Goal: Transaction & Acquisition: Purchase product/service

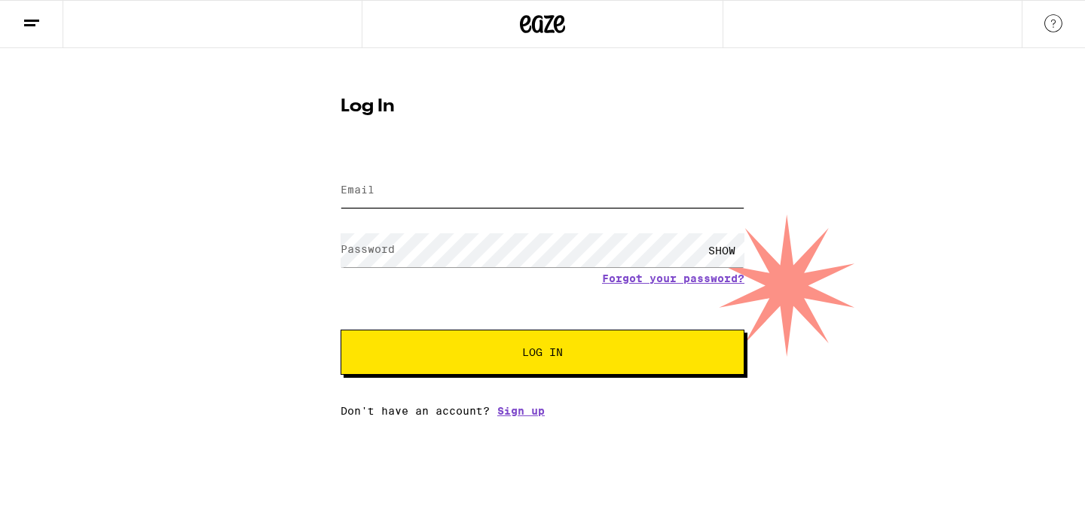
type input "[EMAIL_ADDRESS][DOMAIN_NAME]"
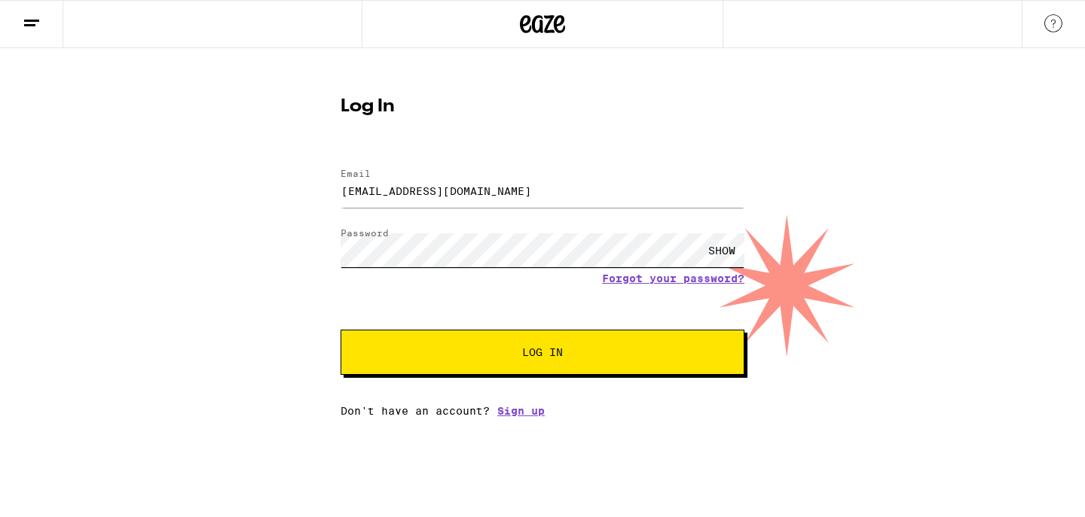
click at [542, 354] on button "Log In" at bounding box center [542, 352] width 404 height 45
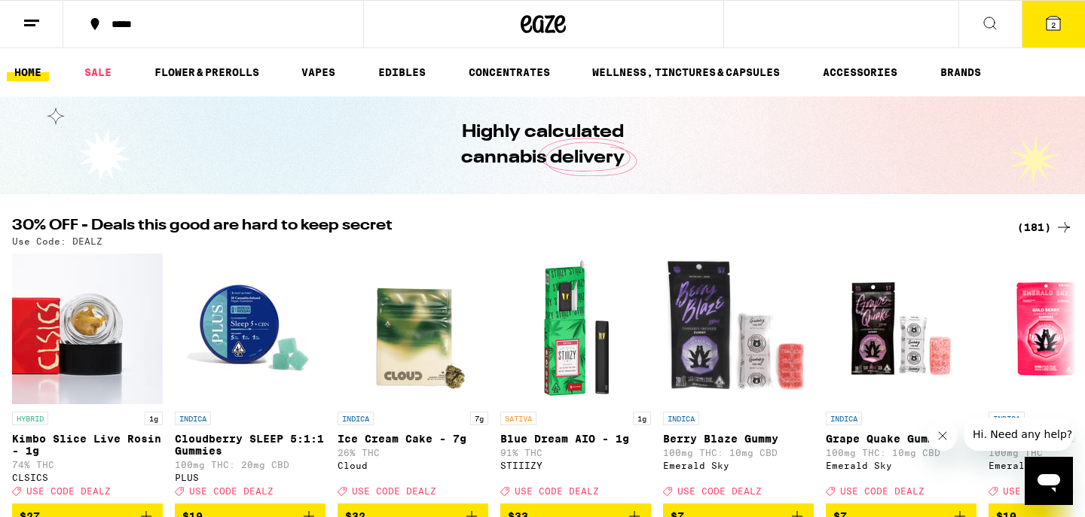
click at [1044, 224] on div "(181)" at bounding box center [1045, 227] width 56 height 18
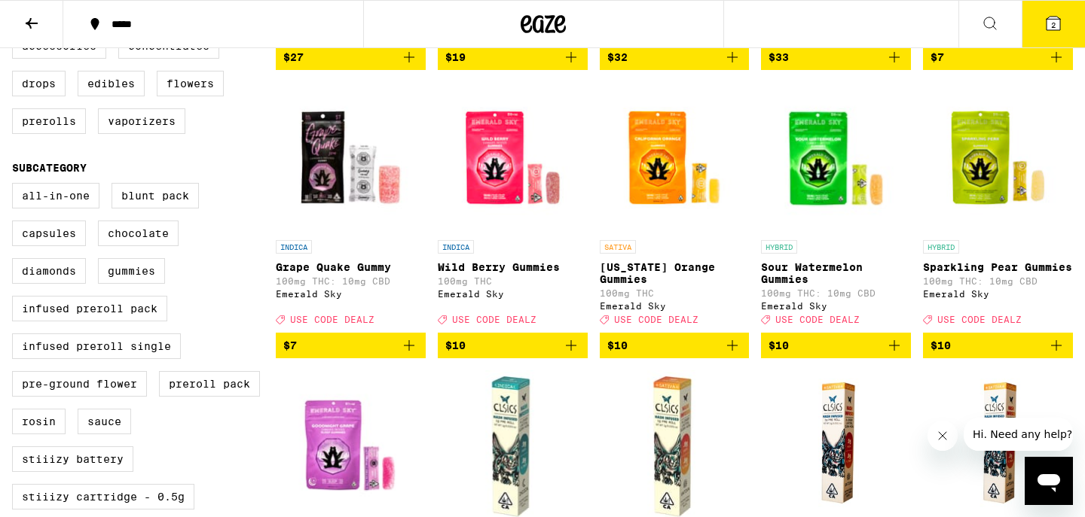
scroll to position [426, 0]
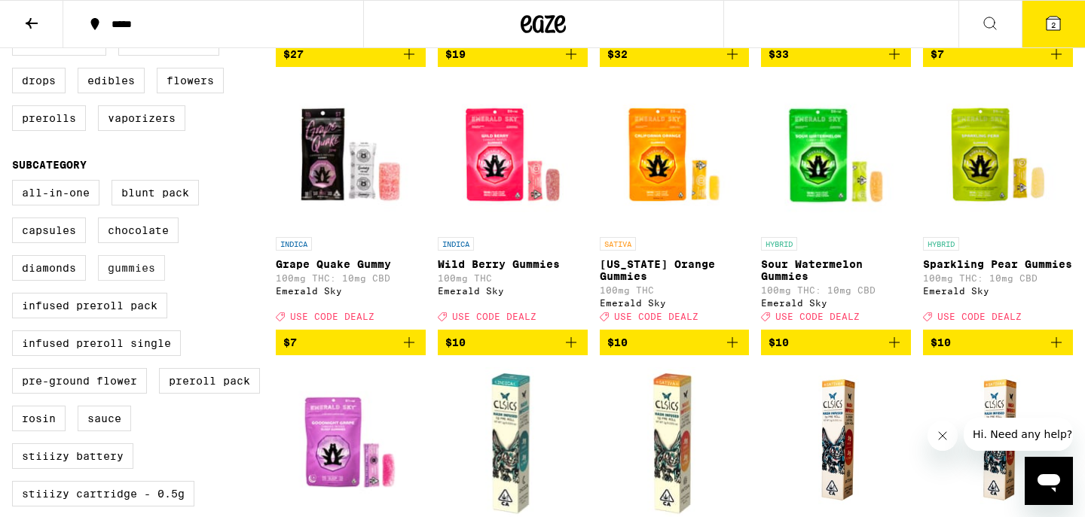
click at [134, 281] on label "Gummies" at bounding box center [131, 268] width 67 height 26
click at [16, 183] on input "Gummies" at bounding box center [15, 182] width 1 height 1
checkbox input "true"
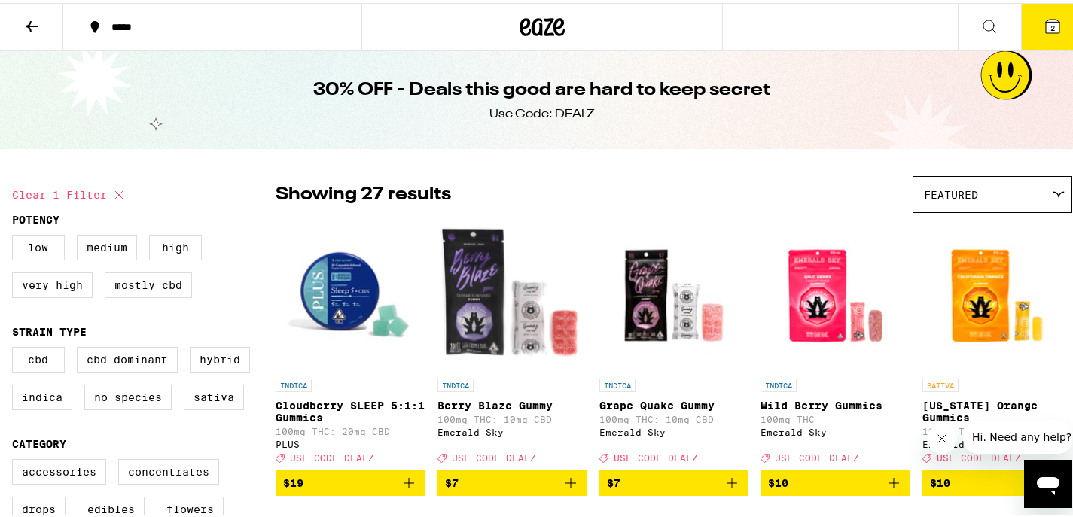
click at [533, 29] on icon at bounding box center [542, 24] width 45 height 27
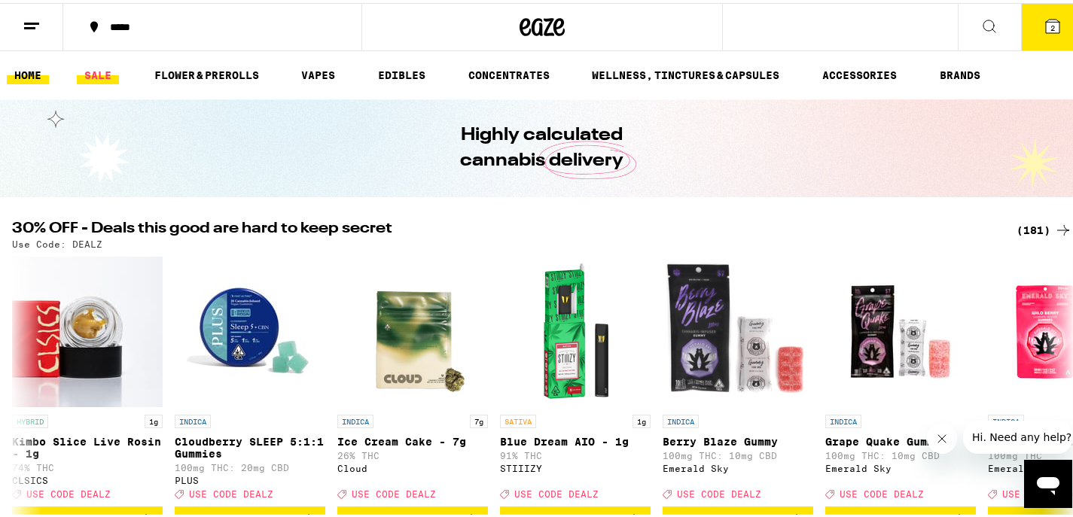
click at [109, 75] on link "SALE" at bounding box center [98, 72] width 42 height 18
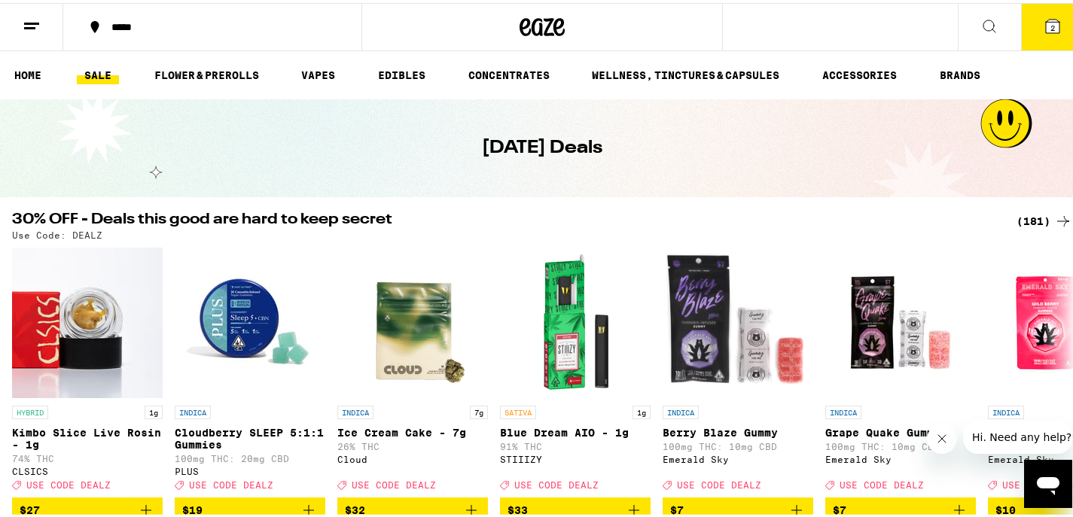
scroll to position [25, 0]
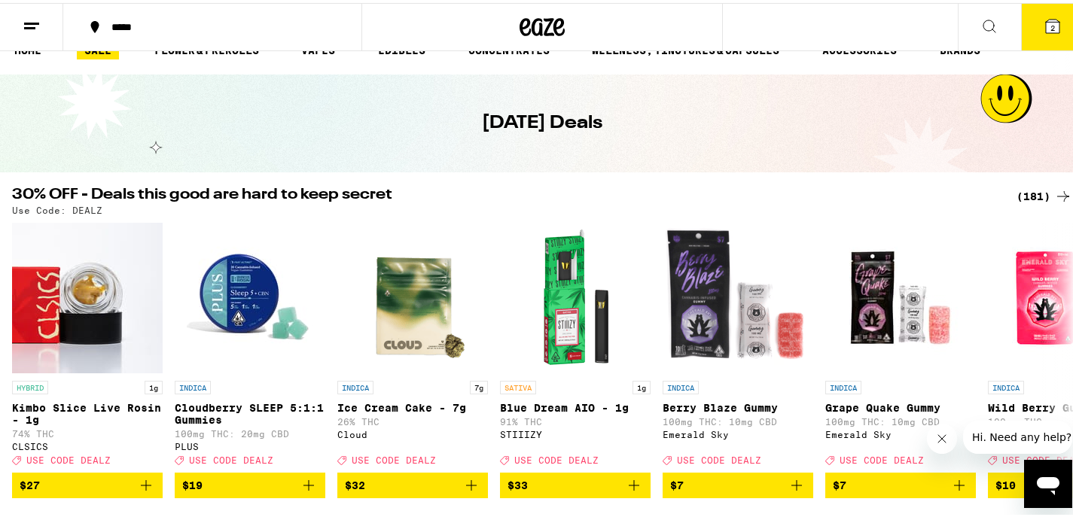
click at [1025, 193] on div "(181)" at bounding box center [1045, 194] width 56 height 18
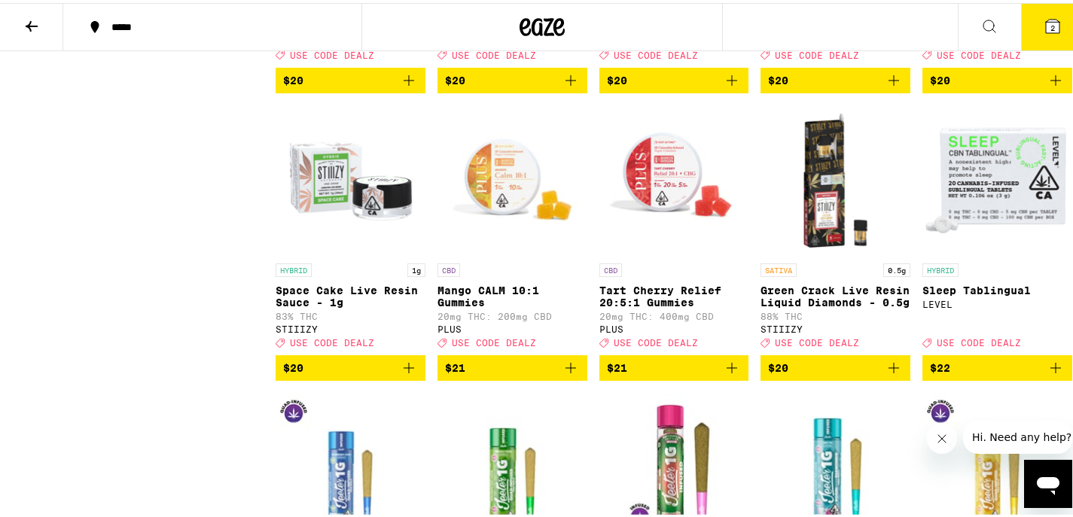
scroll to position [3316, 0]
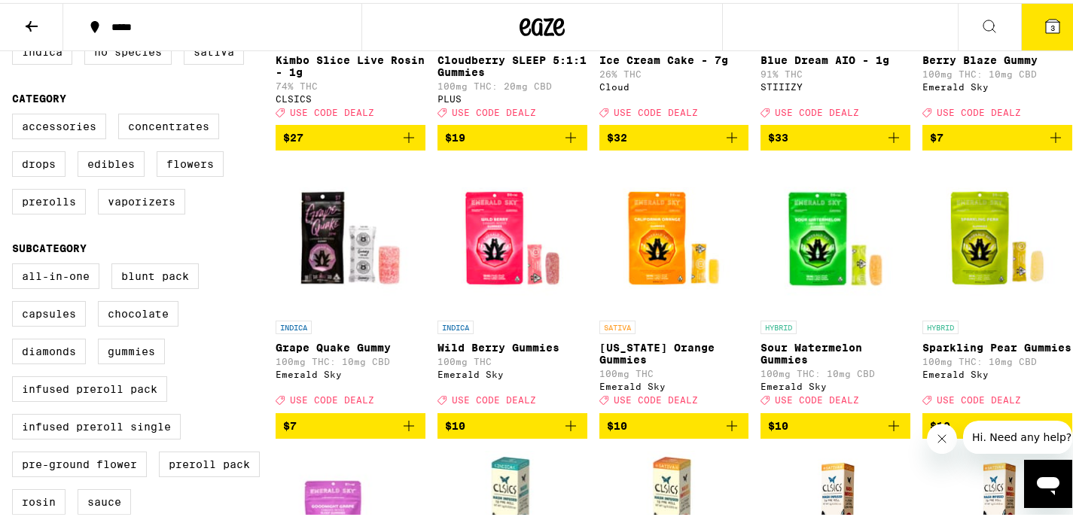
scroll to position [0, 0]
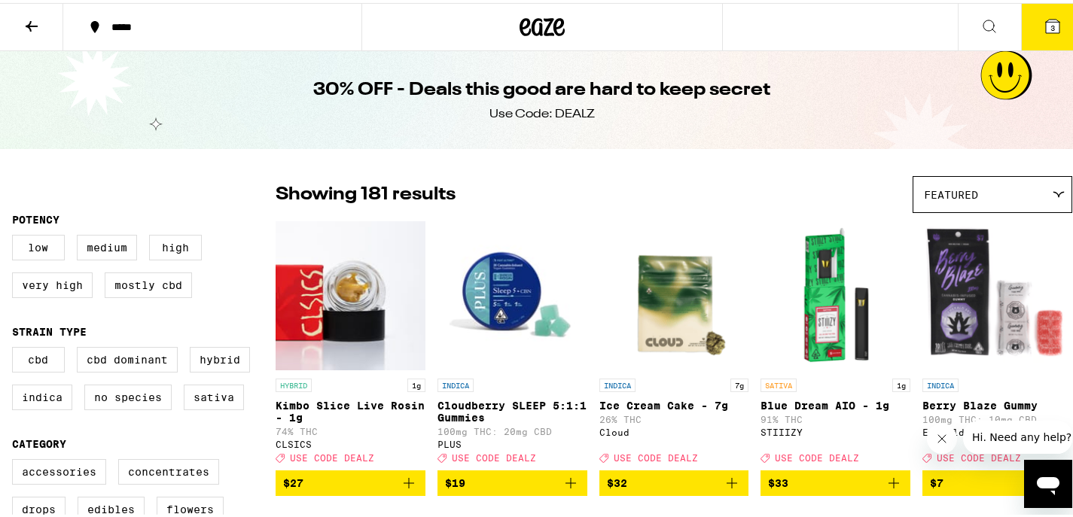
click at [531, 23] on icon at bounding box center [542, 24] width 45 height 27
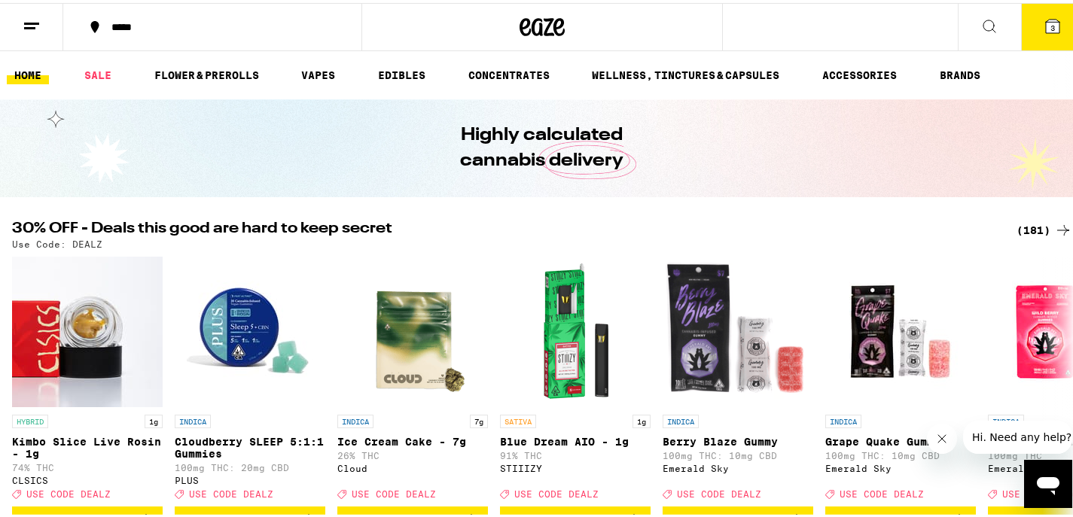
click at [969, 32] on button at bounding box center [989, 24] width 63 height 47
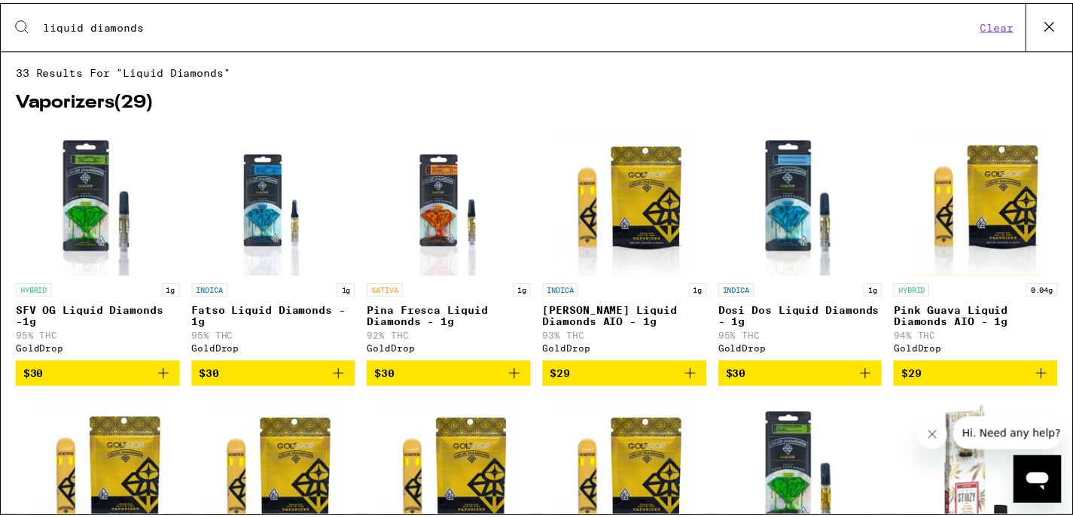
scroll to position [3, 0]
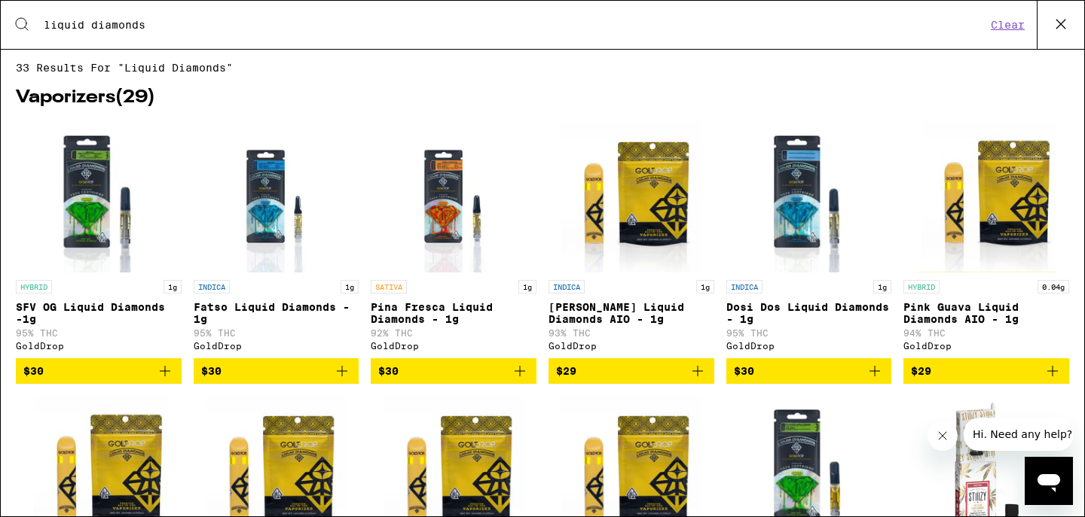
click at [180, 27] on input "liquid diamonds" at bounding box center [514, 25] width 943 height 14
click at [179, 27] on input "liquid diamonds" at bounding box center [514, 25] width 943 height 14
click at [180, 27] on input "liquid diamonds" at bounding box center [514, 25] width 943 height 14
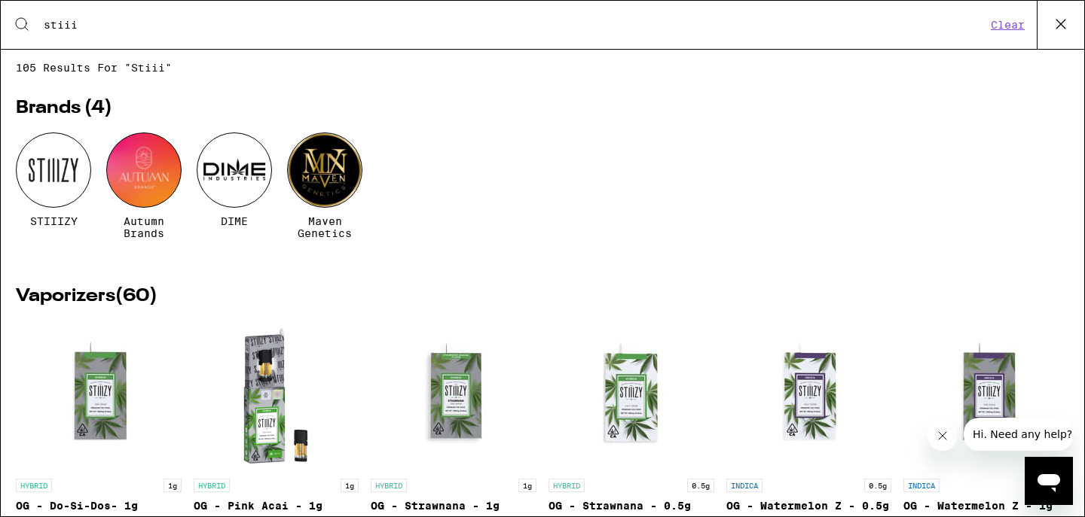
type input "stiii"
click at [45, 160] on div at bounding box center [53, 170] width 75 height 75
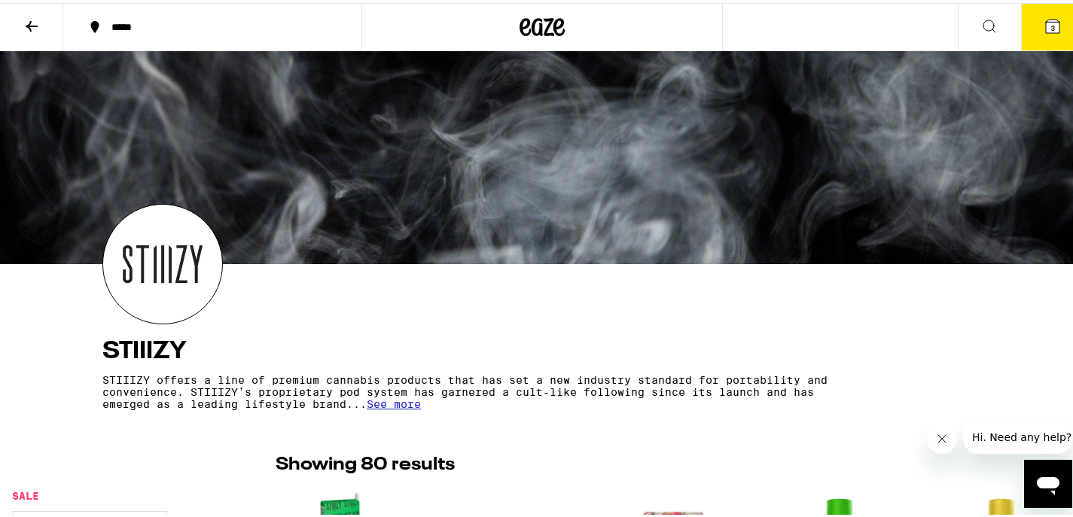
scroll to position [724, 0]
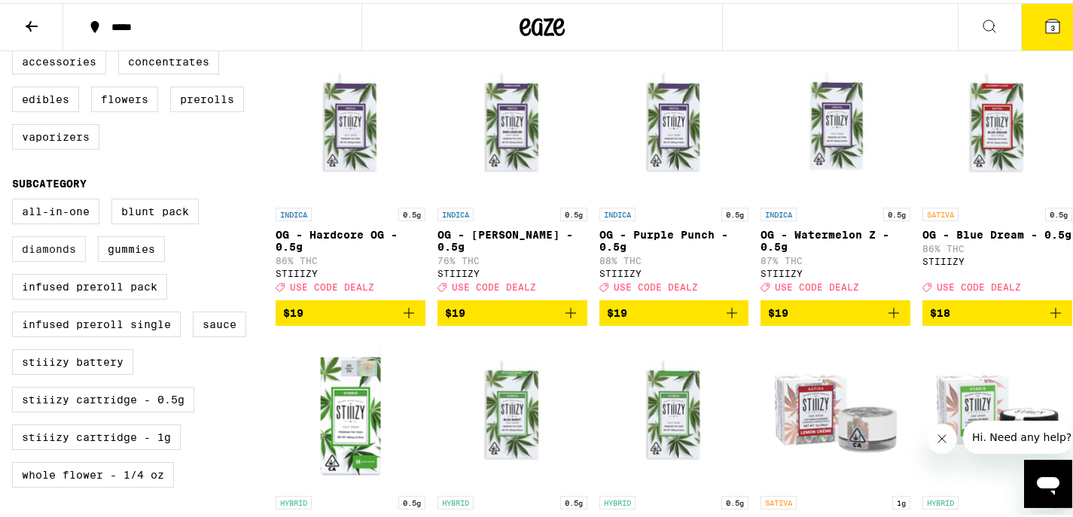
click at [41, 259] on label "Diamonds" at bounding box center [49, 246] width 74 height 26
click at [16, 199] on input "Diamonds" at bounding box center [15, 198] width 1 height 1
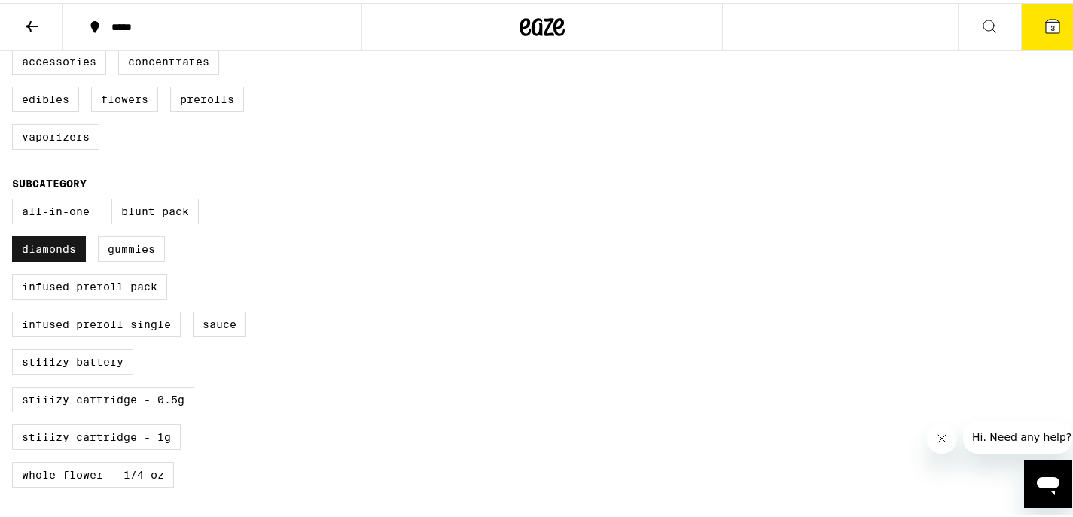
click at [34, 259] on label "Diamonds" at bounding box center [49, 246] width 74 height 26
click at [16, 199] on input "Diamonds" at bounding box center [15, 198] width 1 height 1
checkbox input "false"
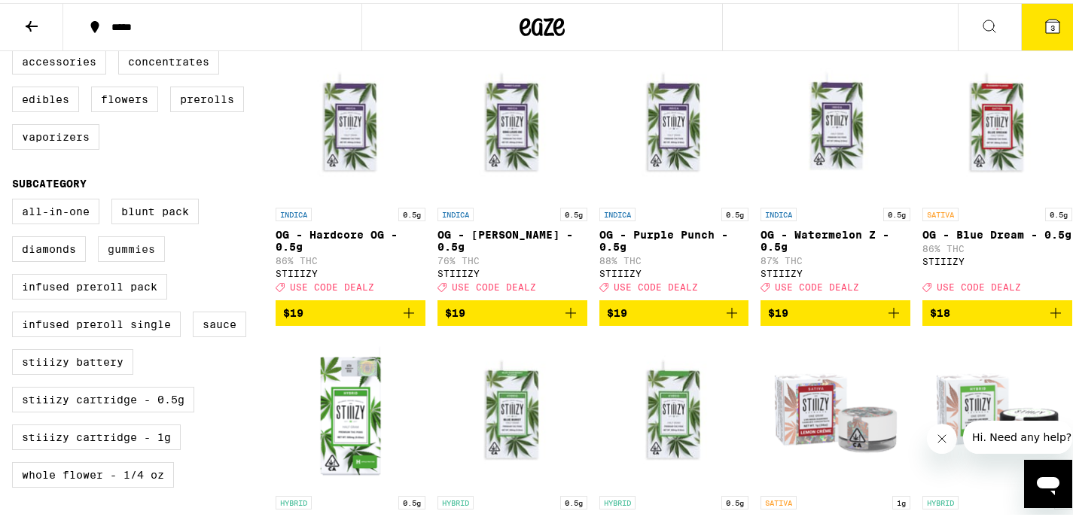
scroll to position [752, 0]
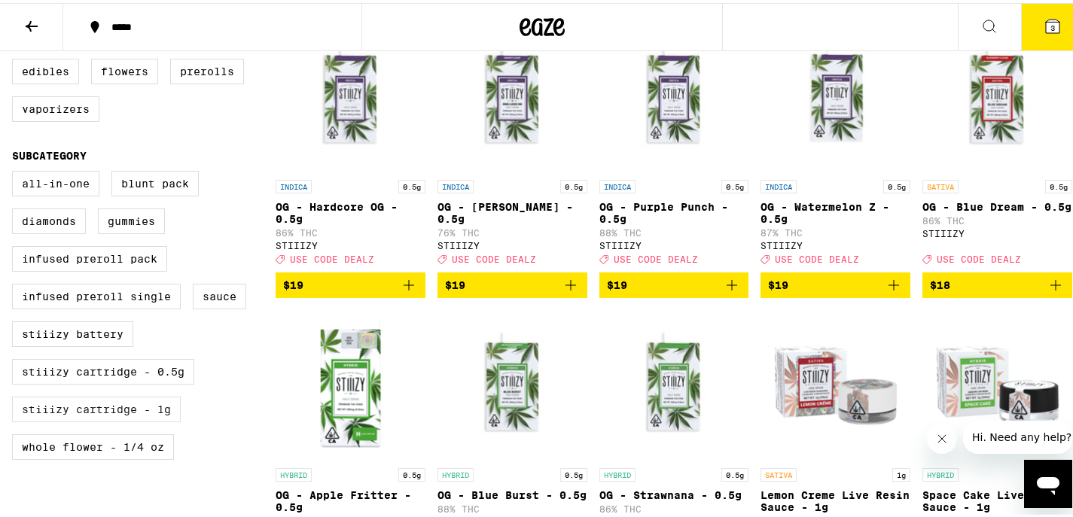
click at [137, 420] on label "STIIIZY Cartridge - 1g" at bounding box center [96, 407] width 169 height 26
click at [16, 171] on input "STIIIZY Cartridge - 1g" at bounding box center [15, 170] width 1 height 1
checkbox input "true"
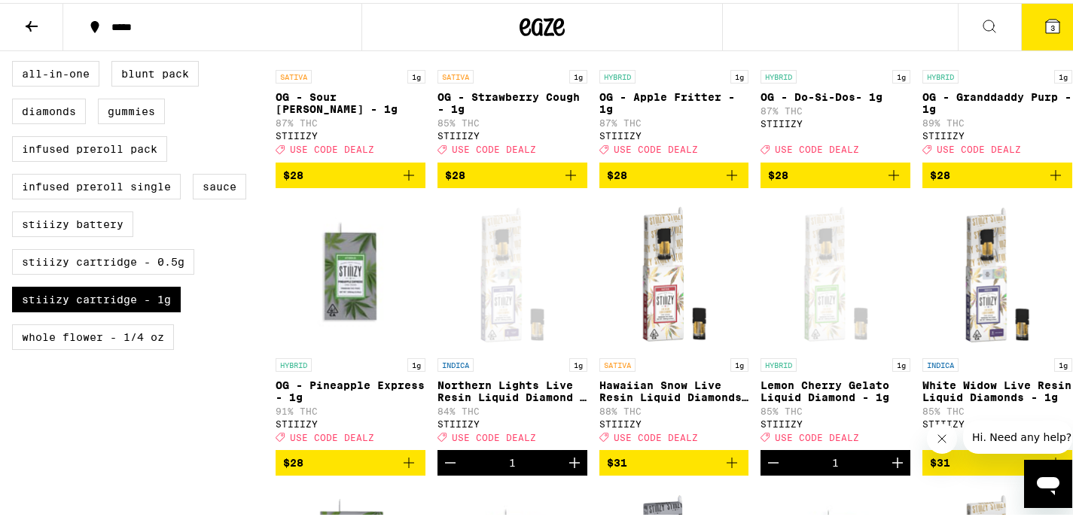
scroll to position [977, 0]
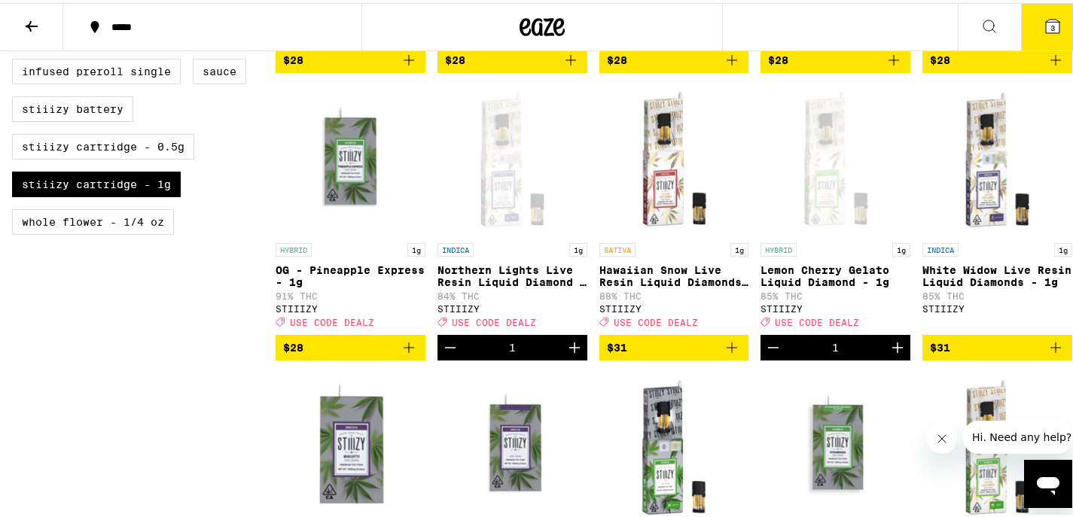
click at [1051, 24] on span "3" at bounding box center [1053, 24] width 5 height 9
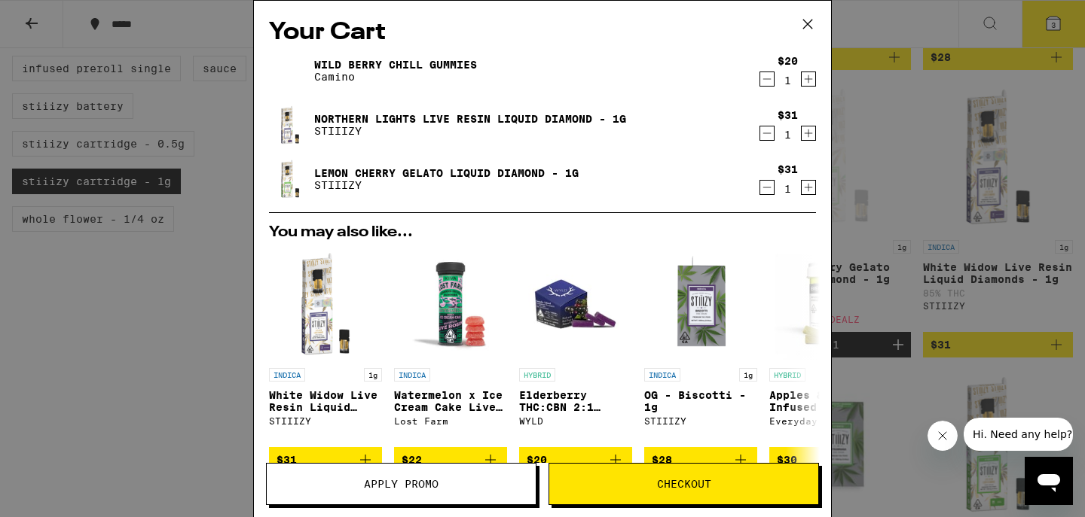
click at [760, 132] on icon "Decrement" at bounding box center [767, 133] width 14 height 18
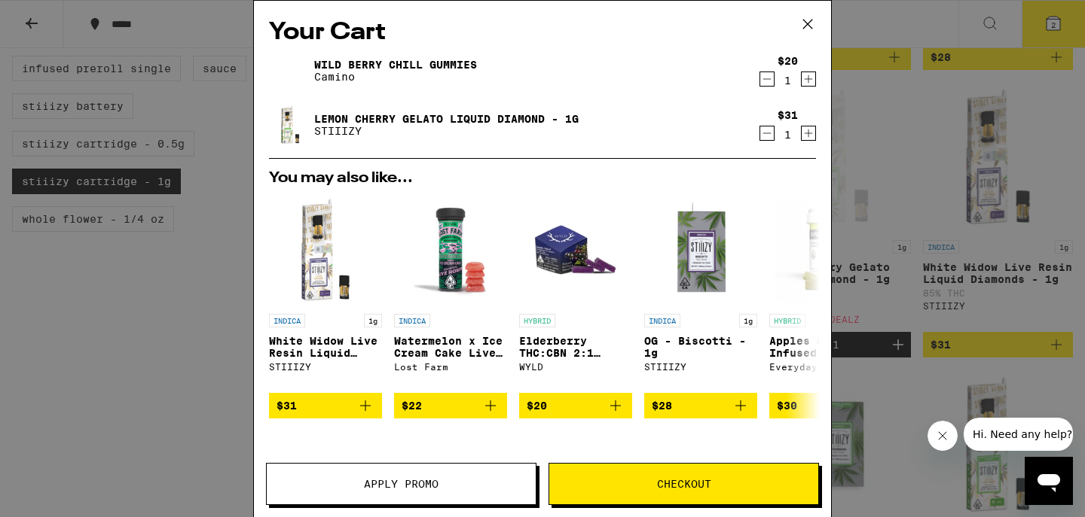
click at [760, 129] on icon "Decrement" at bounding box center [767, 133] width 14 height 18
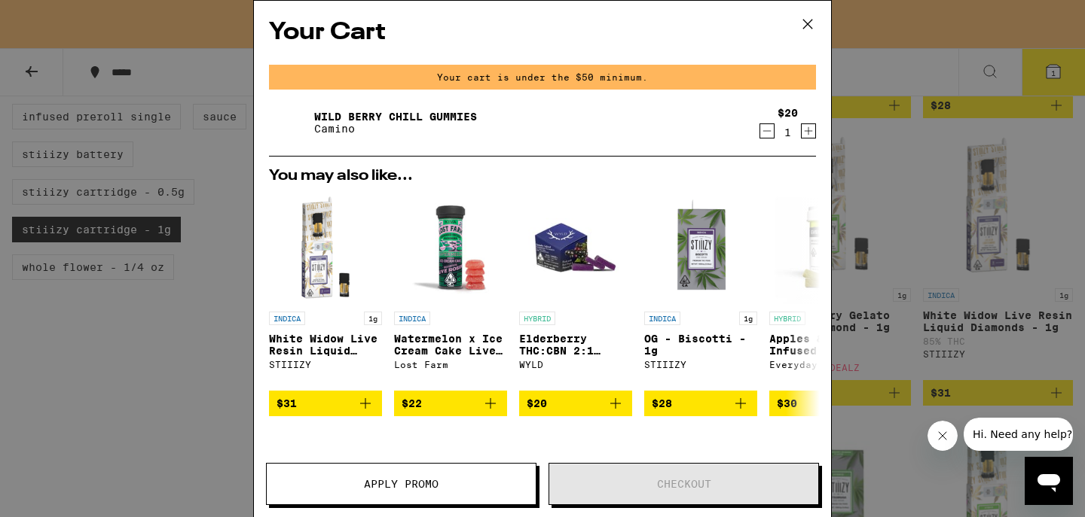
click at [804, 23] on icon at bounding box center [807, 24] width 23 height 23
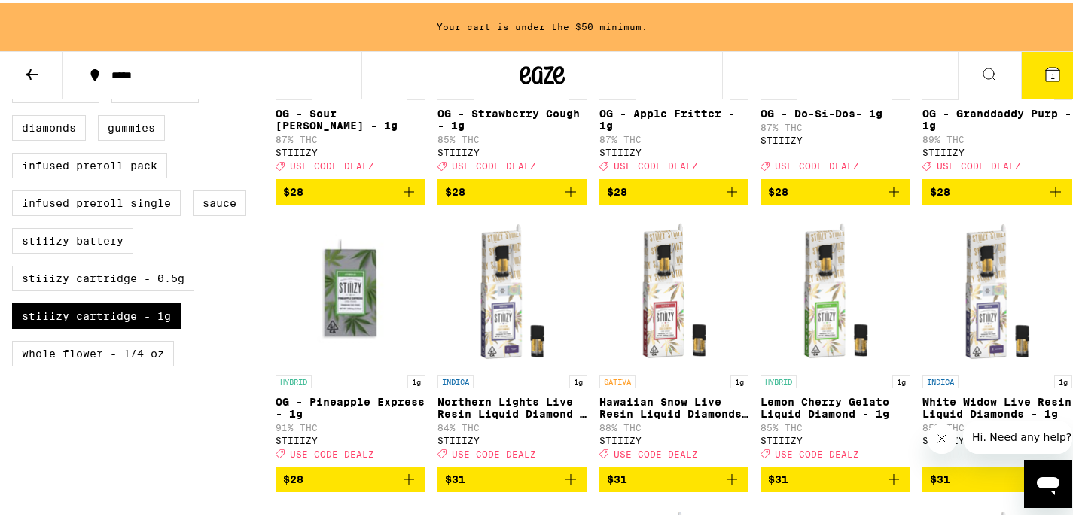
scroll to position [1006, 0]
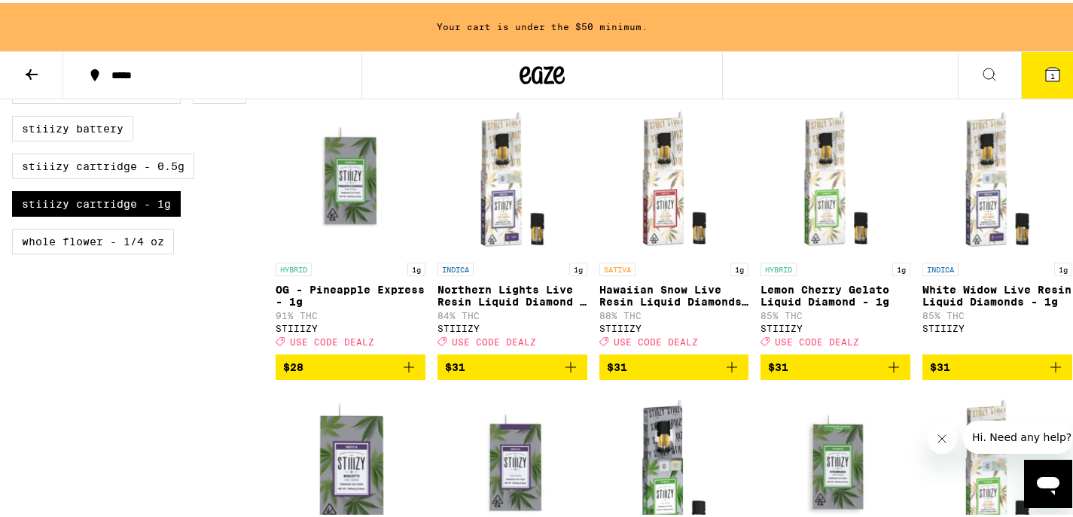
click at [580, 359] on span "$31" at bounding box center [512, 365] width 135 height 18
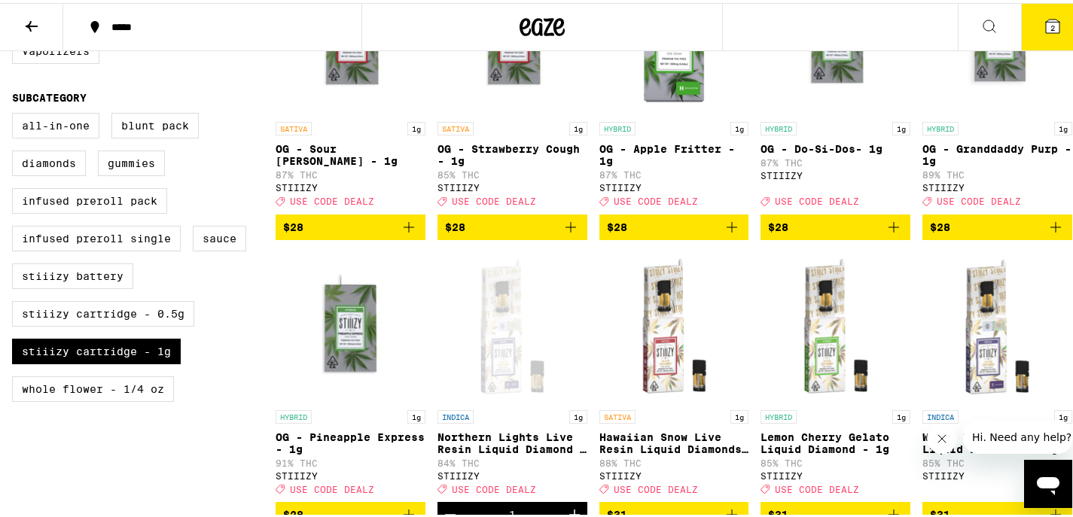
scroll to position [0, 0]
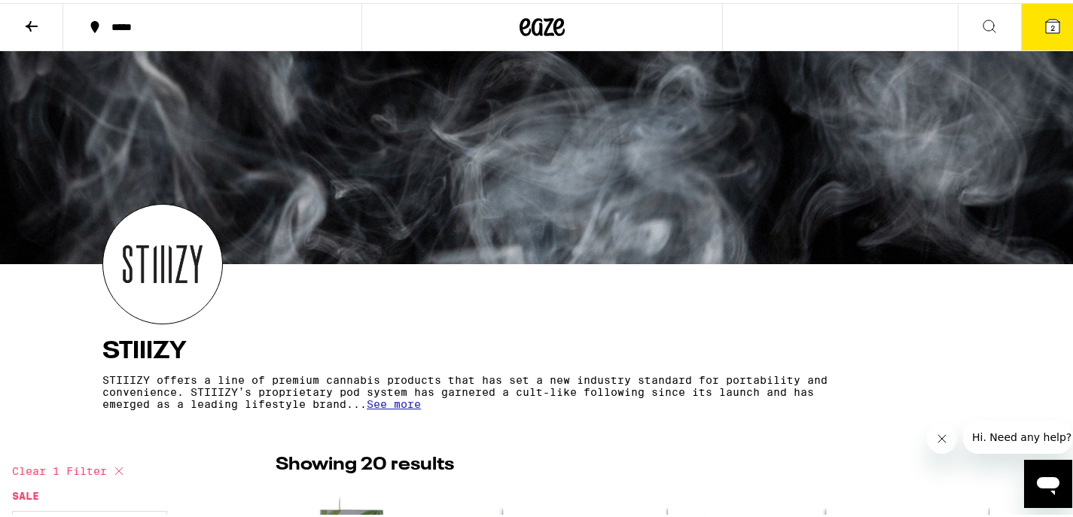
click at [983, 36] on button at bounding box center [989, 24] width 63 height 47
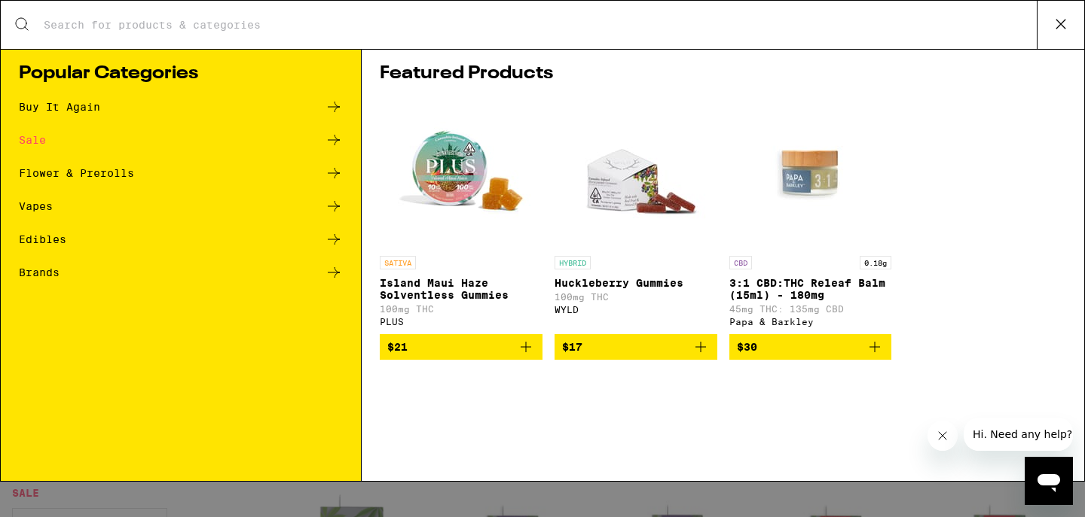
click at [774, 28] on input "Search for Products" at bounding box center [539, 25] width 993 height 14
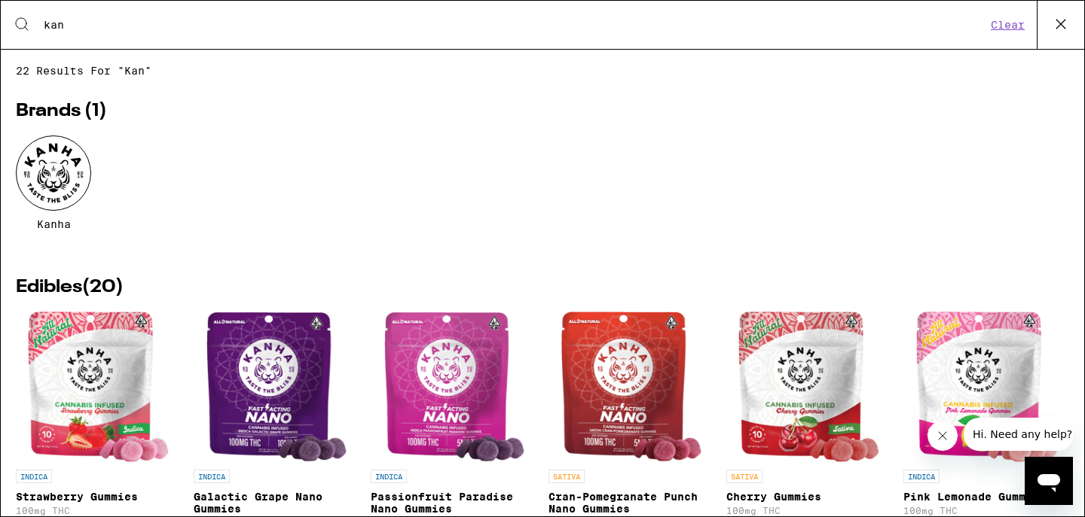
type input "kan"
click at [49, 174] on div at bounding box center [53, 173] width 75 height 75
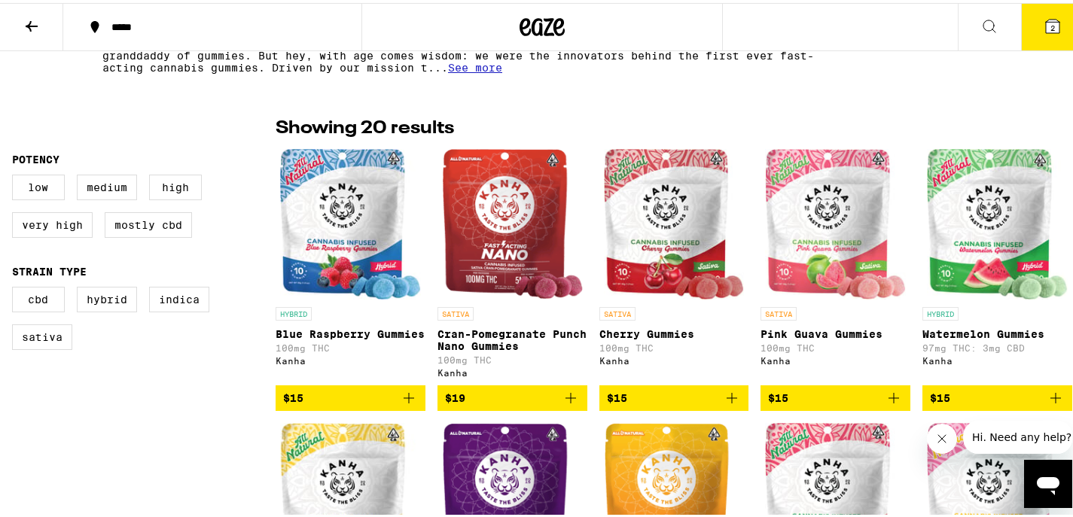
scroll to position [653, 0]
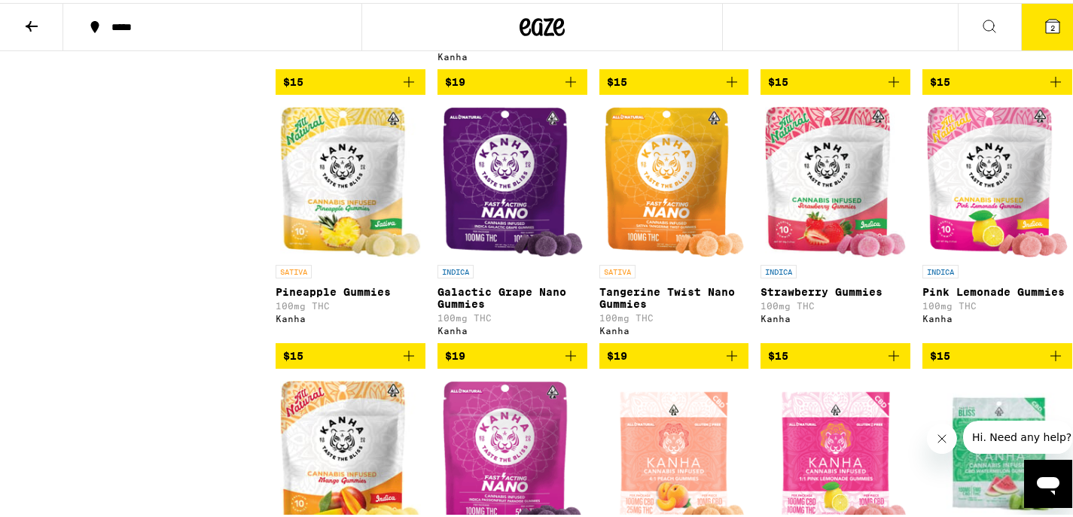
click at [580, 362] on span "$19" at bounding box center [512, 353] width 135 height 18
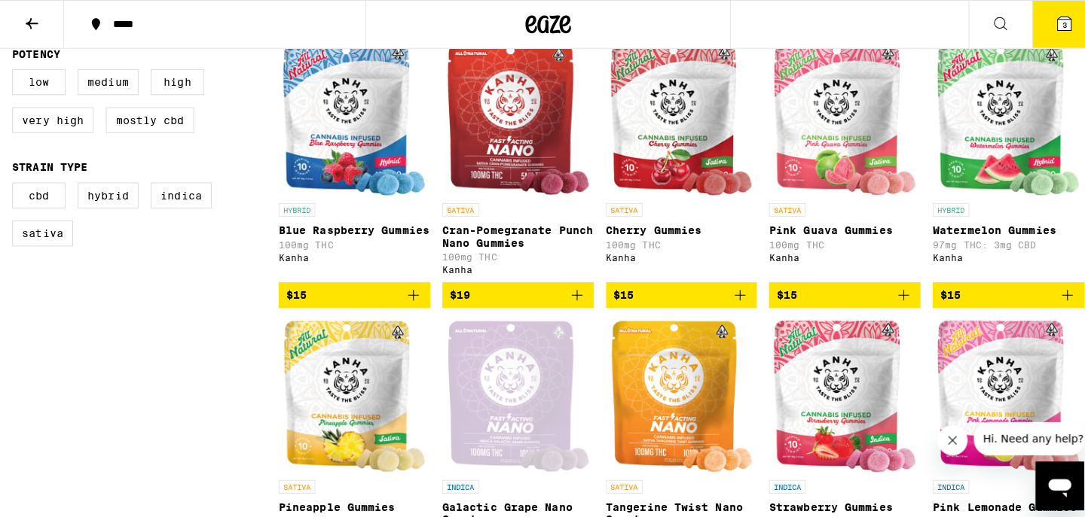
scroll to position [349, 0]
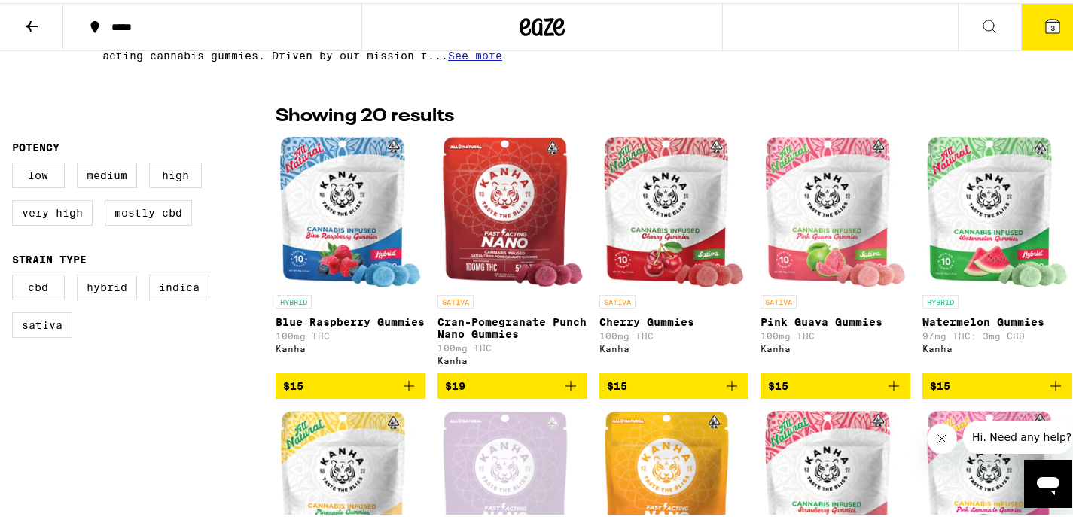
click at [906, 262] on img "Open page for Pink Guava Gummies from Kanha" at bounding box center [835, 209] width 141 height 151
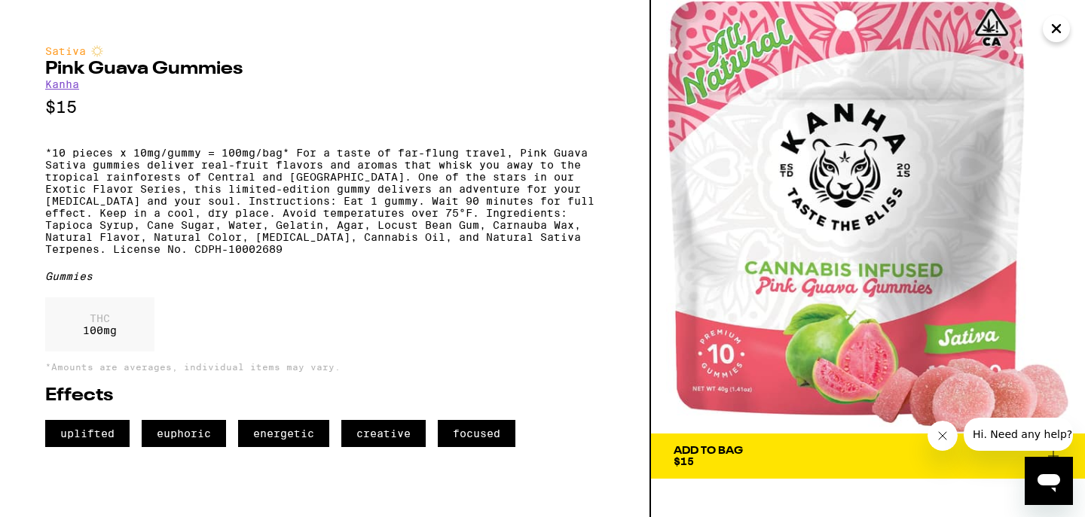
click at [726, 461] on div "Add To Bag $15" at bounding box center [707, 456] width 69 height 21
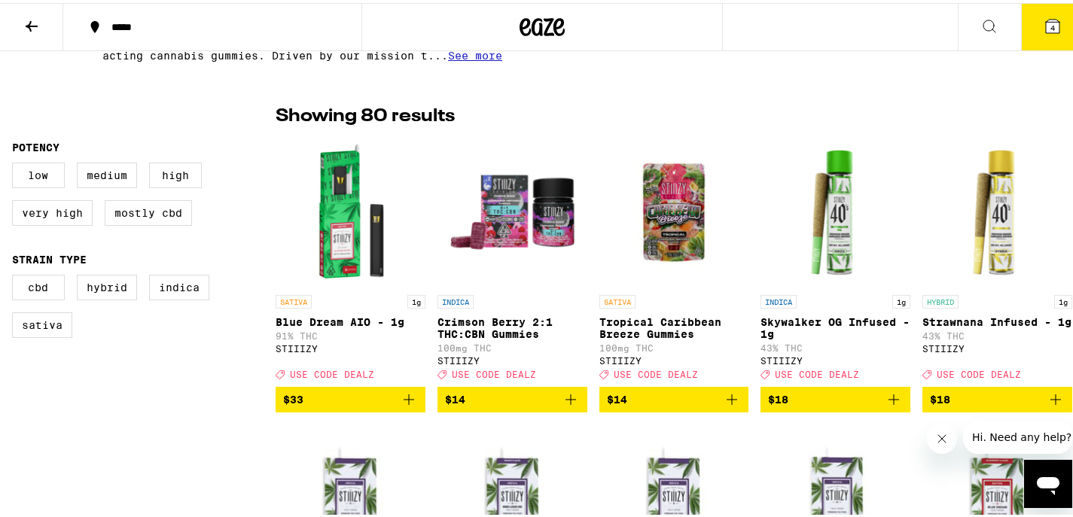
click at [1021, 10] on button "4" at bounding box center [1052, 24] width 63 height 47
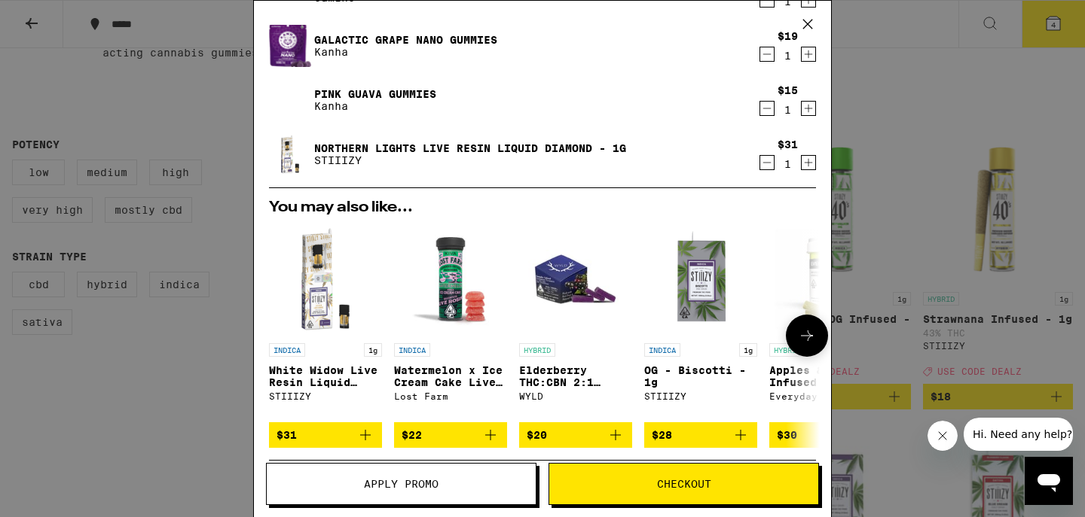
scroll to position [286, 0]
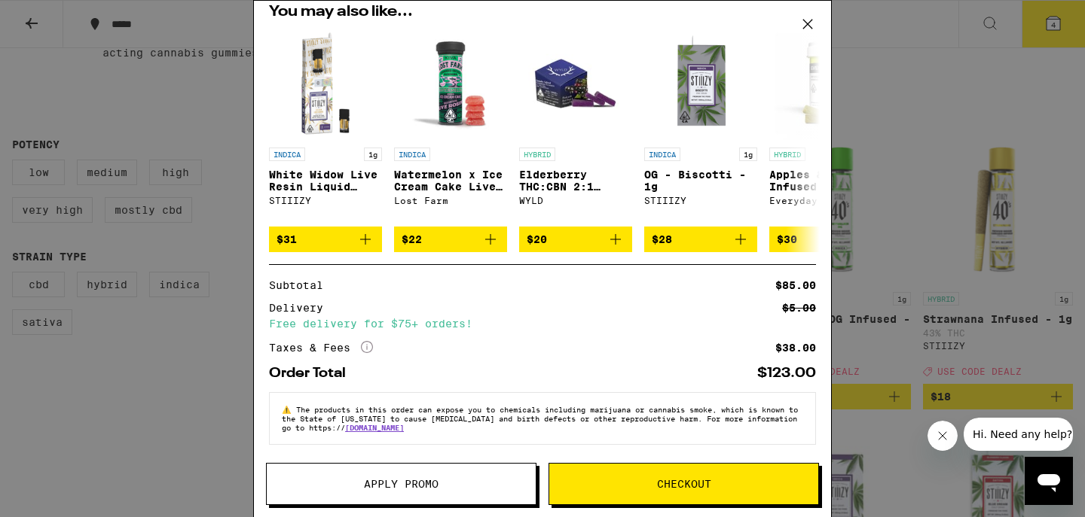
click at [364, 343] on icon "More Info" at bounding box center [367, 347] width 12 height 12
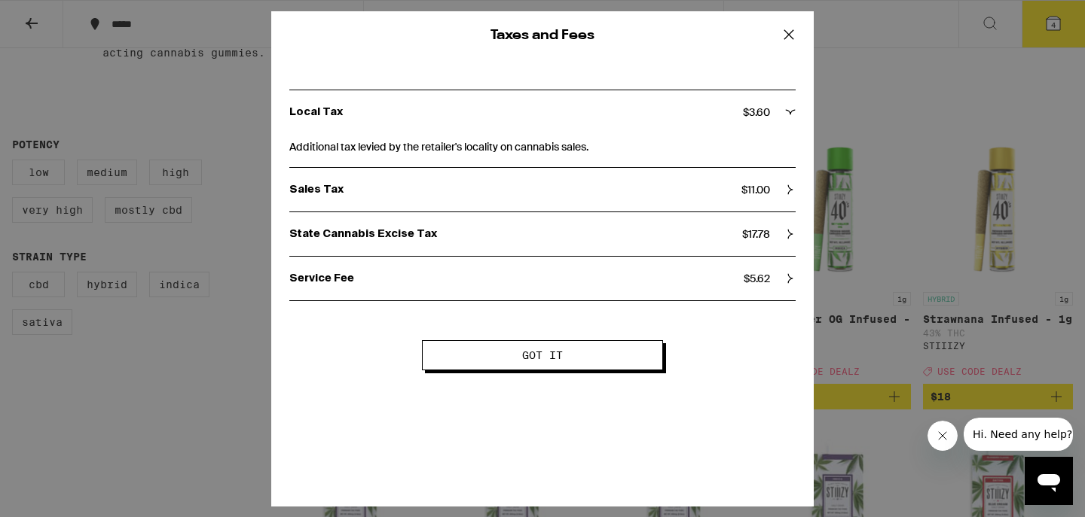
click at [476, 362] on button "Got it" at bounding box center [542, 355] width 241 height 30
